Goal: Complete application form

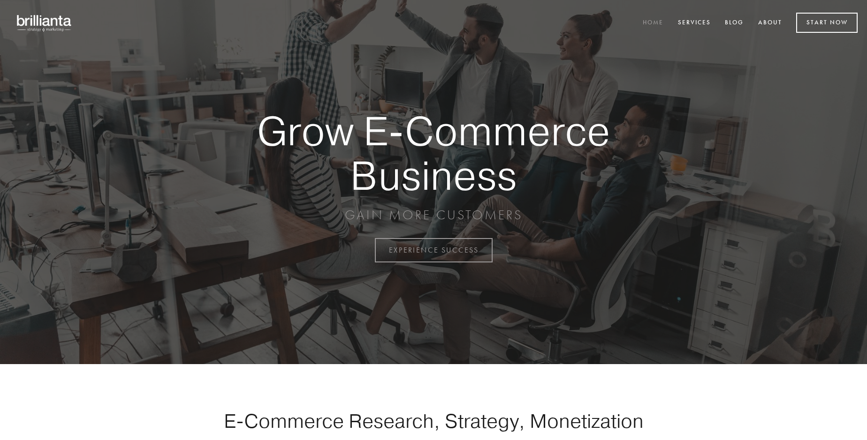
scroll to position [2458, 0]
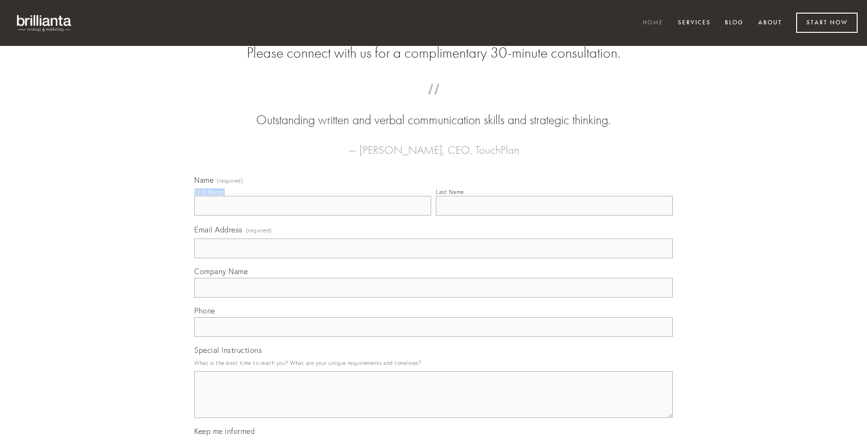
type input "[PERSON_NAME]"
click at [554, 216] on input "Last Name" at bounding box center [554, 206] width 237 height 20
type input "[PERSON_NAME]"
click at [433, 258] on input "Email Address (required)" at bounding box center [433, 249] width 478 height 20
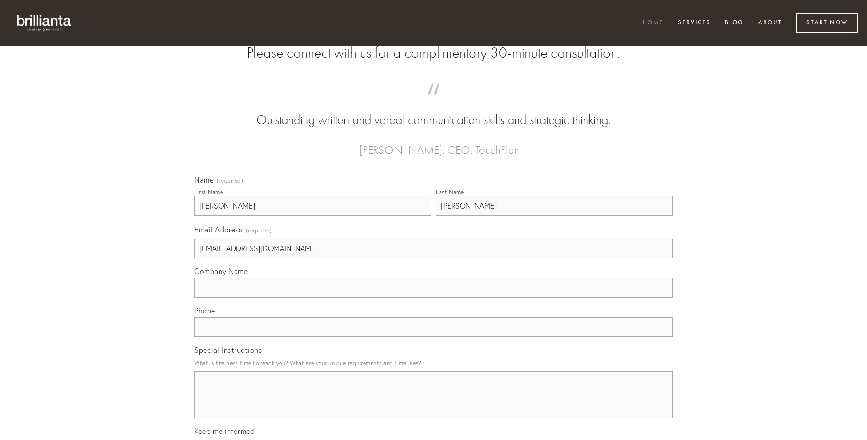
type input "[EMAIL_ADDRESS][DOMAIN_NAME]"
click at [433, 298] on input "Company Name" at bounding box center [433, 288] width 478 height 20
type input "inventore"
click at [433, 337] on input "text" at bounding box center [433, 327] width 478 height 20
click at [433, 403] on textarea "Special Instructions" at bounding box center [433, 394] width 478 height 47
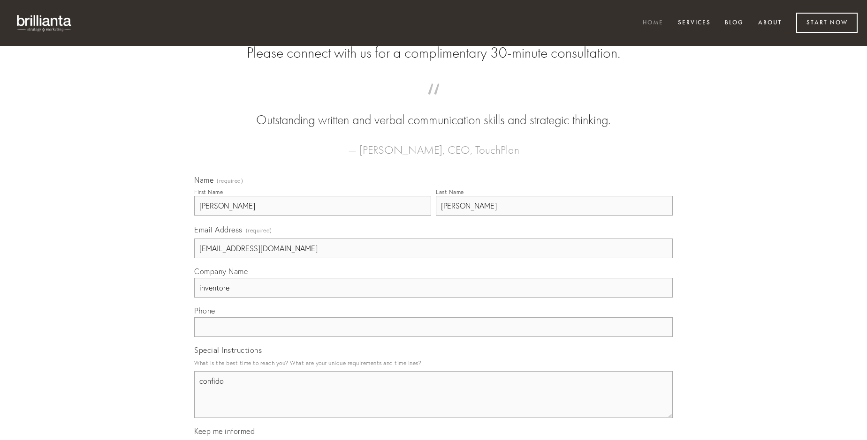
type textarea "confido"
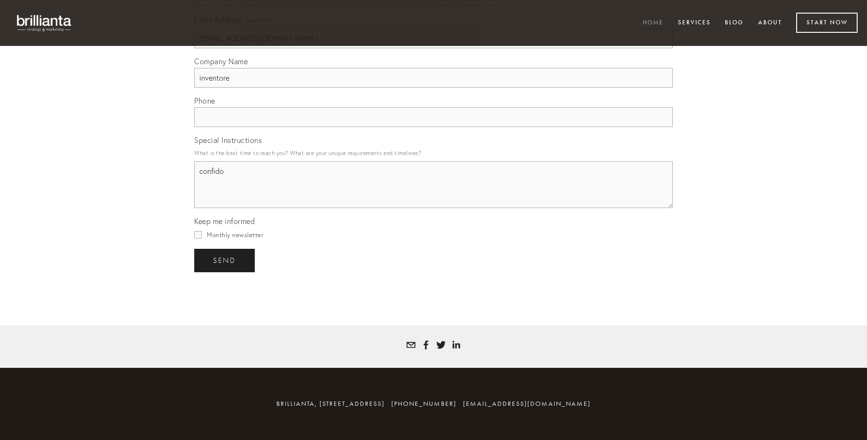
click at [225, 260] on span "send" at bounding box center [224, 260] width 23 height 8
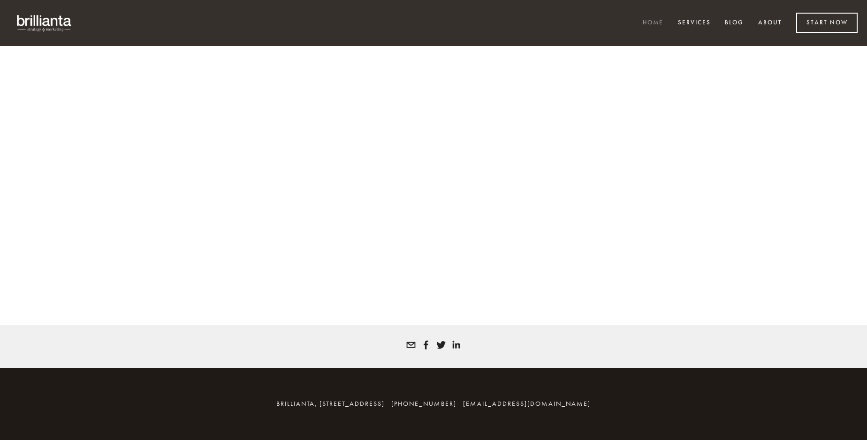
scroll to position [2445, 0]
